Goal: Check status: Verify the current state of an ongoing process or item

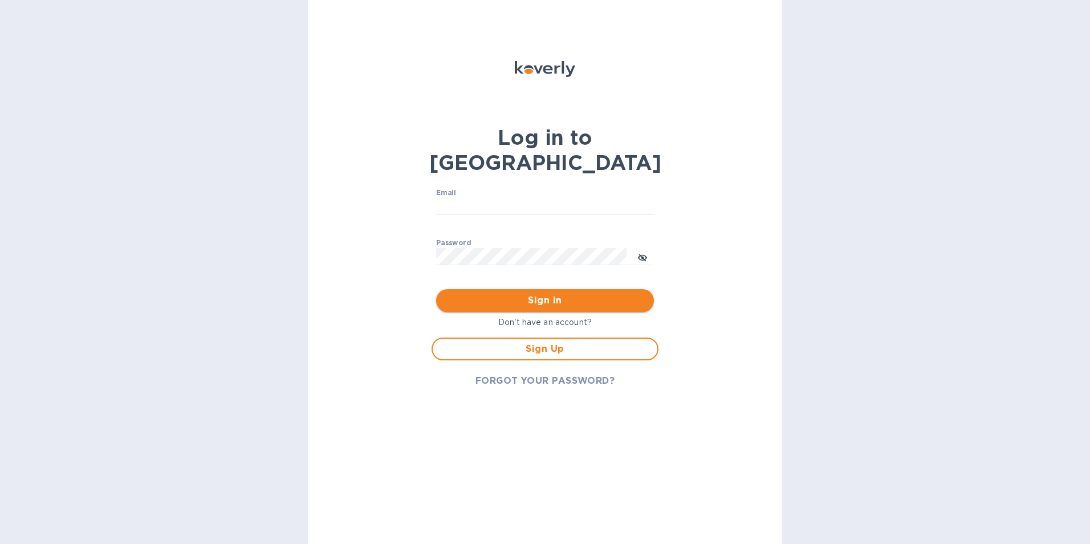
type input "[EMAIL_ADDRESS][DOMAIN_NAME]"
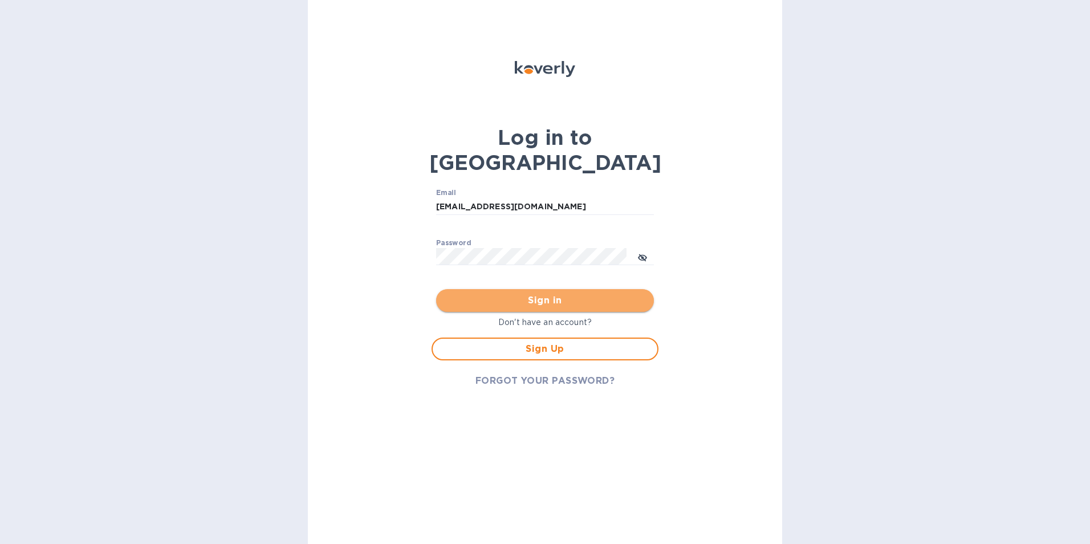
click at [523, 289] on button "Sign in" at bounding box center [545, 300] width 218 height 23
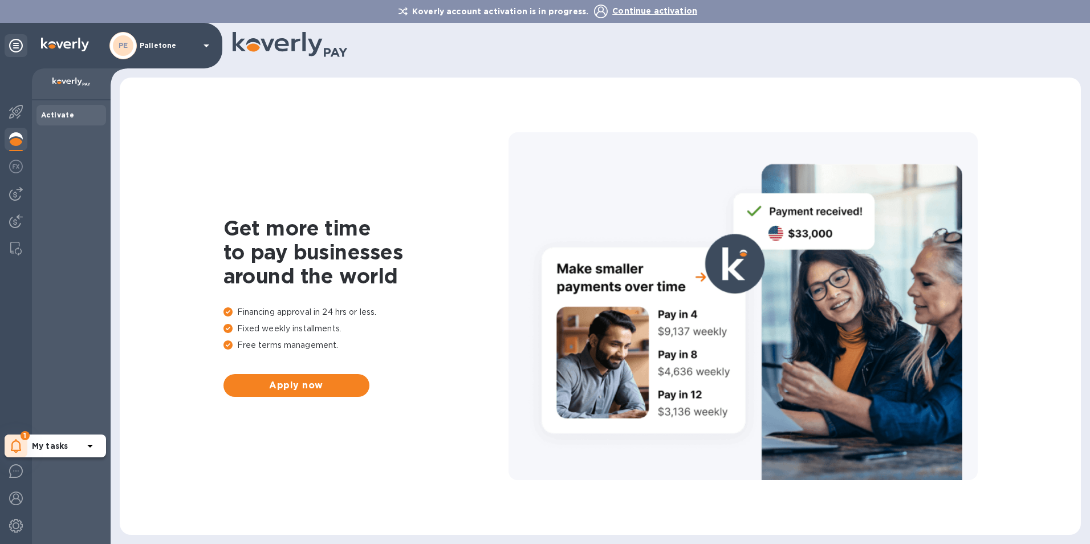
click at [22, 438] on span "1" at bounding box center [25, 435] width 9 height 9
click at [196, 246] on div "Get more time to pay businesses around the world Financing approval in 24 hrs o…" at bounding box center [600, 306] width 938 height 434
click at [184, 181] on div "Get more time to pay businesses around the world Financing approval in 24 hrs o…" at bounding box center [600, 306] width 938 height 434
click at [21, 146] on div at bounding box center [16, 140] width 23 height 25
click at [61, 99] on div at bounding box center [71, 84] width 79 height 32
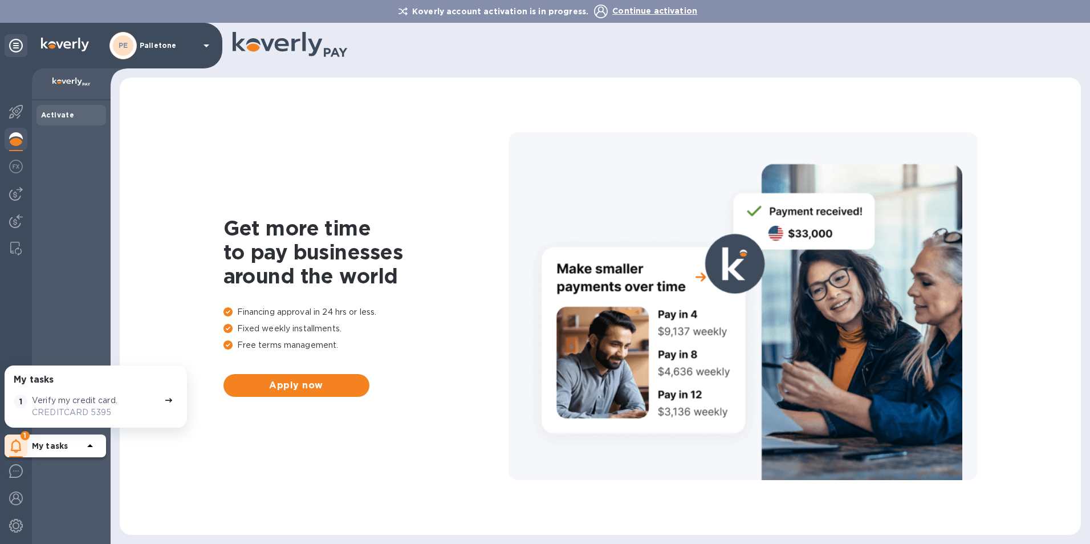
click at [63, 92] on div at bounding box center [71, 84] width 79 height 32
click at [212, 332] on div "Get more time to pay businesses around the world Financing approval in 24 hrs o…" at bounding box center [600, 306] width 938 height 434
drag, startPoint x: 173, startPoint y: 406, endPoint x: 161, endPoint y: 398, distance: 14.6
click at [162, 399] on div "1 Verify my credit card. CREDITCARD 5395" at bounding box center [95, 406] width 169 height 28
click at [164, 398] on icon at bounding box center [168, 400] width 9 height 9
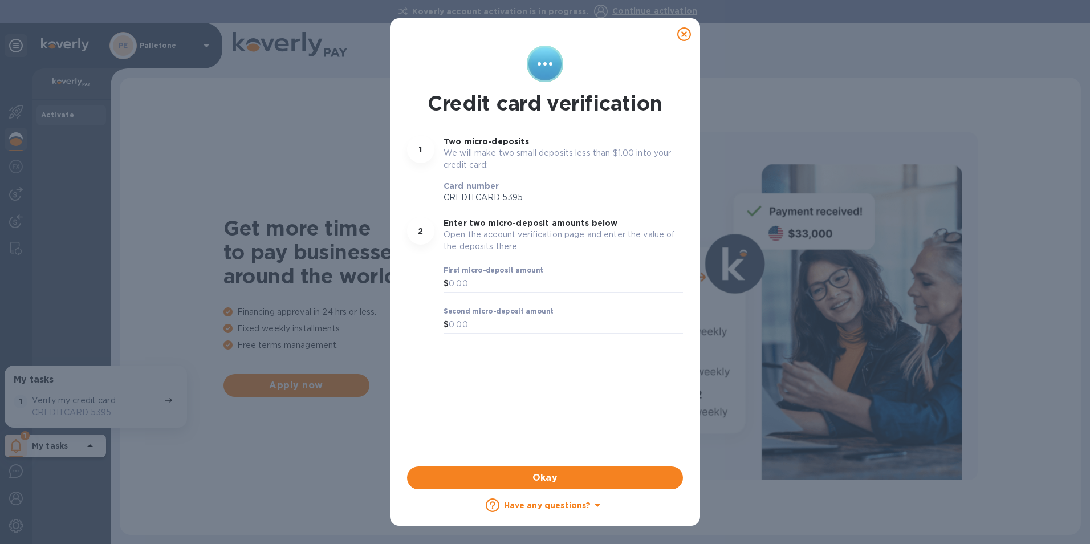
click at [685, 33] on icon at bounding box center [684, 34] width 14 height 14
